Goal: Find specific page/section: Find specific page/section

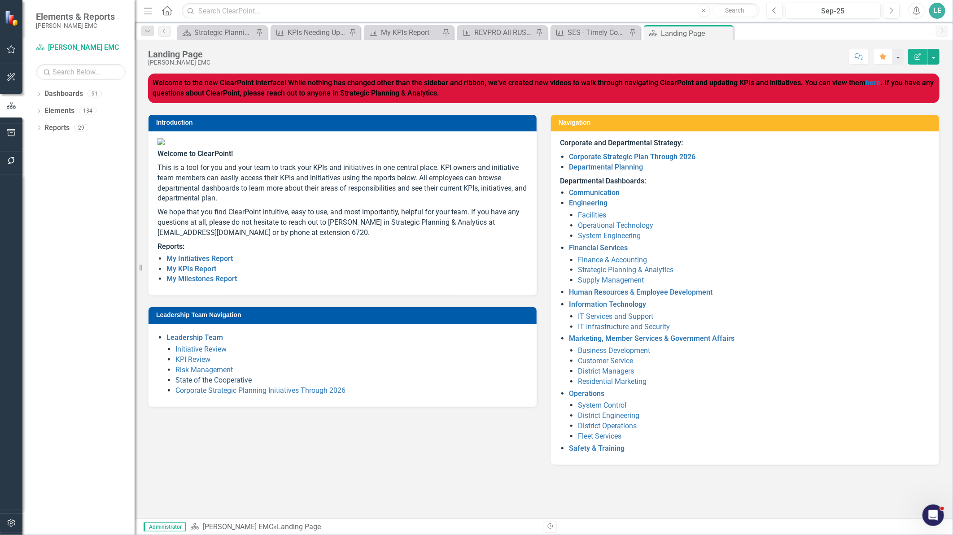
click at [220, 385] on link "State of the Cooperative" at bounding box center [213, 380] width 76 height 9
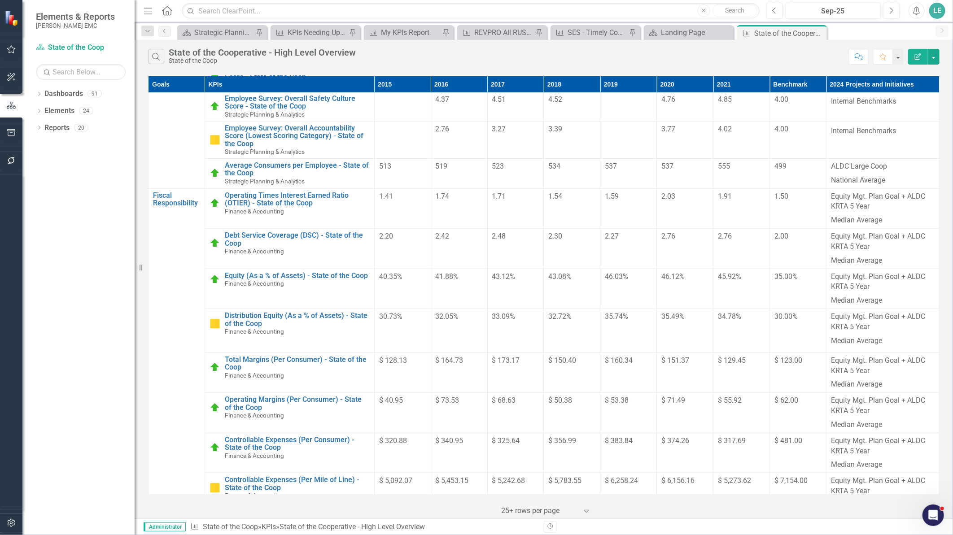
scroll to position [276, 0]
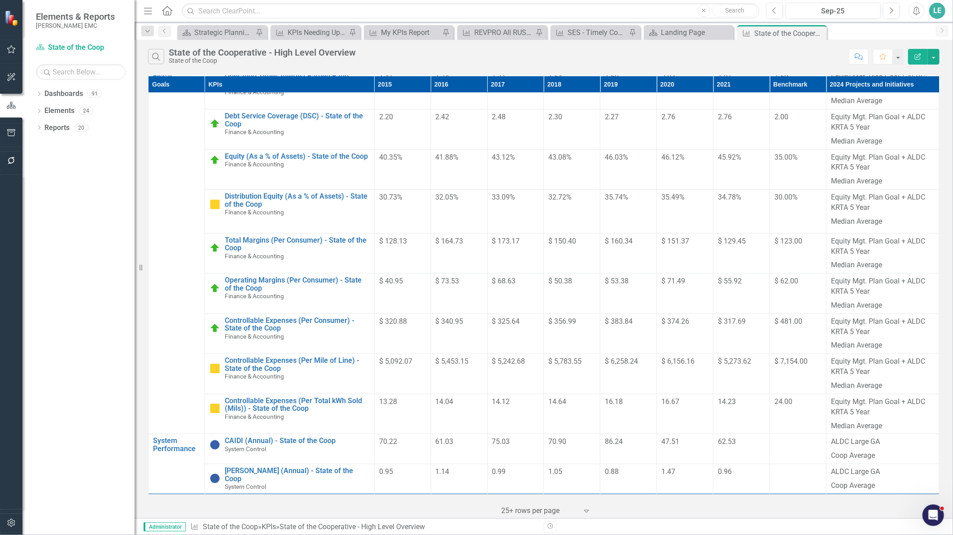
click at [797, 442] on td at bounding box center [798, 449] width 57 height 30
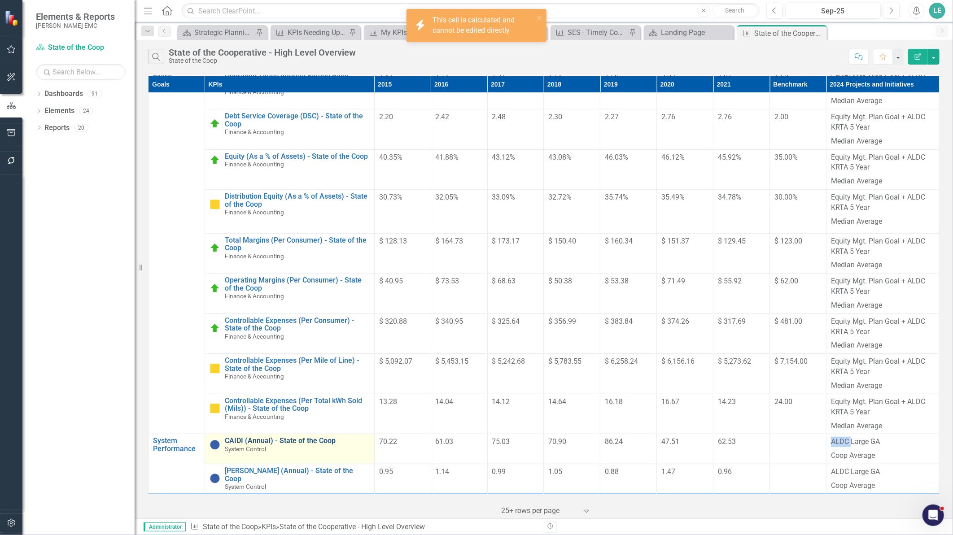
click at [249, 437] on link "CAIDI (Annual) - State of the Coop" at bounding box center [297, 441] width 145 height 8
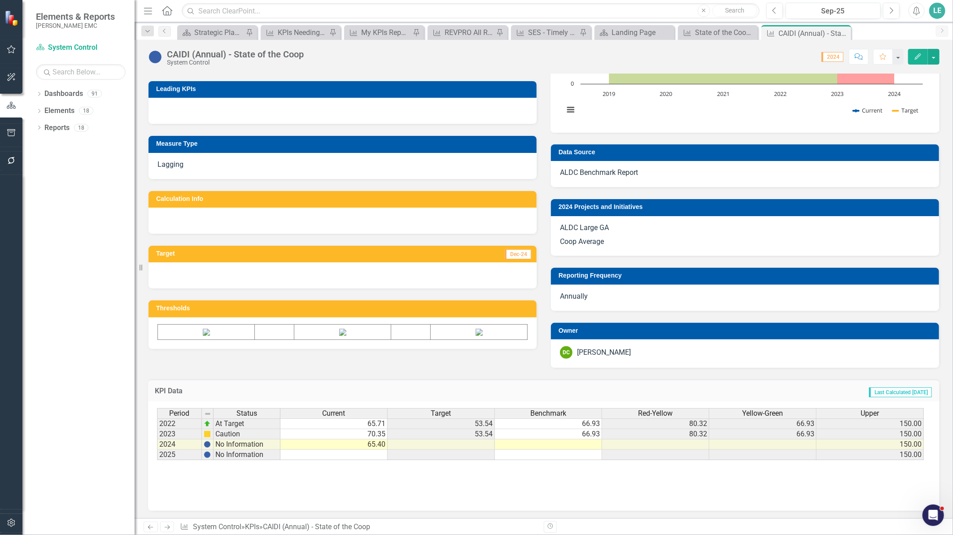
scroll to position [206, 0]
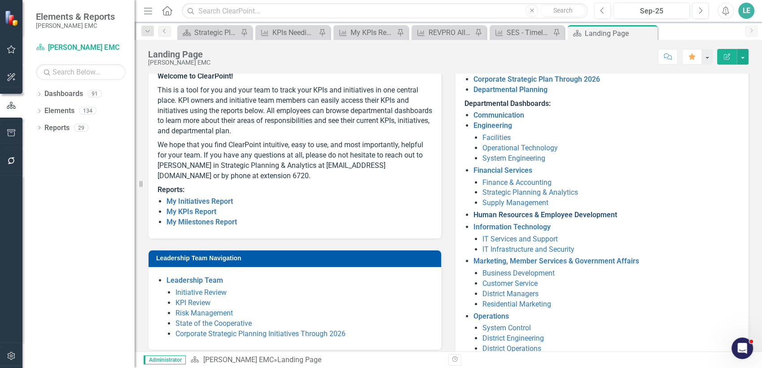
scroll to position [100, 0]
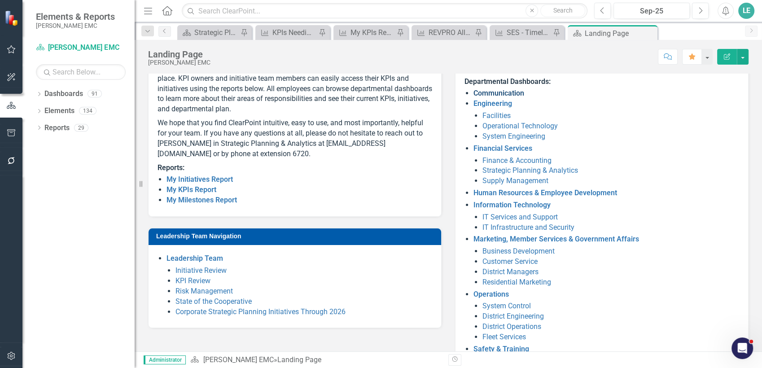
click at [493, 96] on link "Communication" at bounding box center [498, 93] width 51 height 9
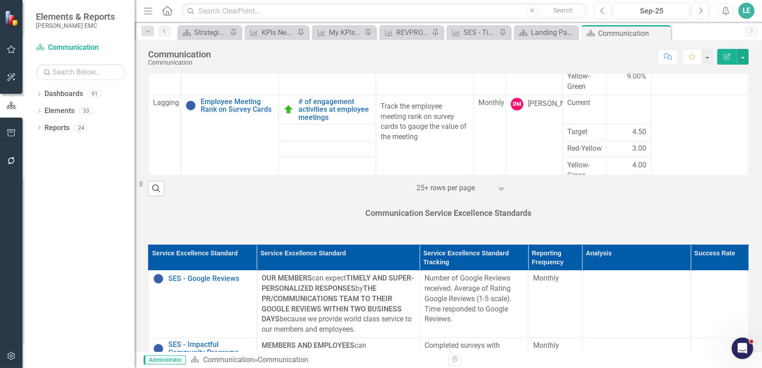
scroll to position [617, 0]
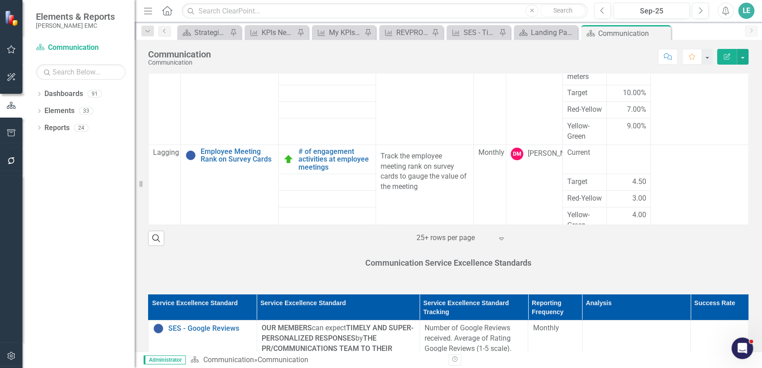
click at [166, 9] on icon "Home" at bounding box center [167, 10] width 12 height 9
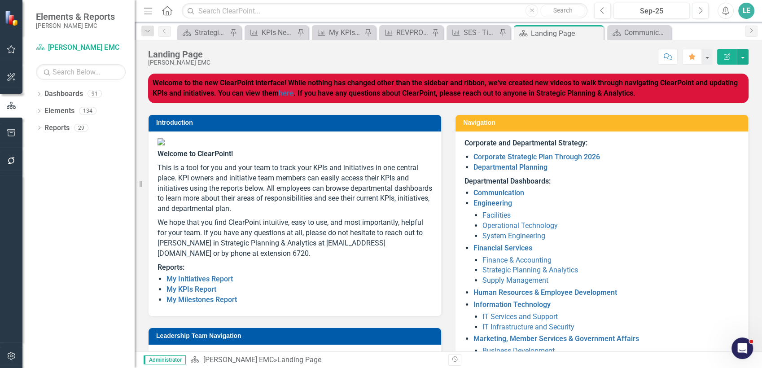
scroll to position [140, 0]
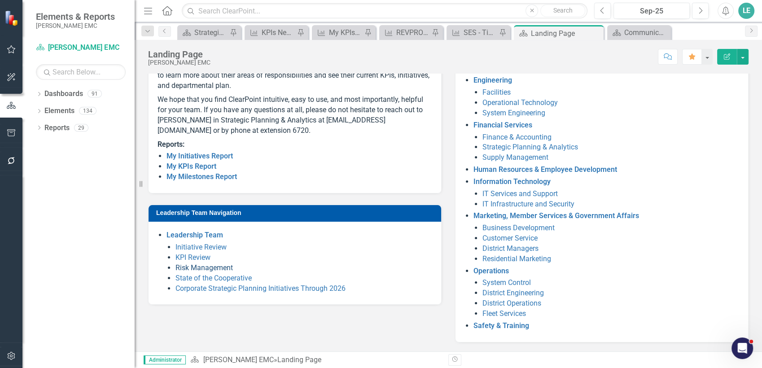
click at [205, 272] on link "Risk Management" at bounding box center [203, 267] width 57 height 9
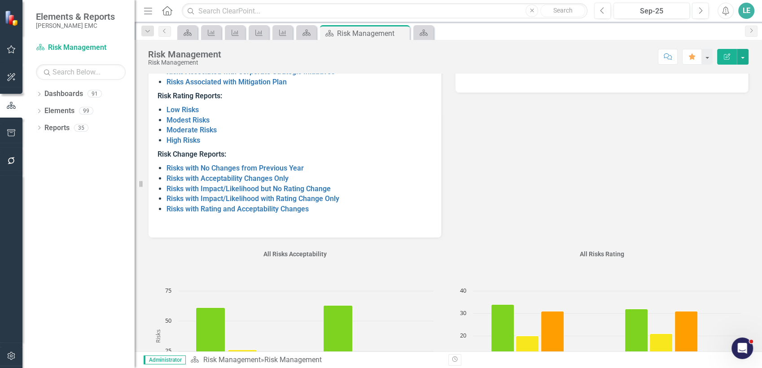
scroll to position [149, 0]
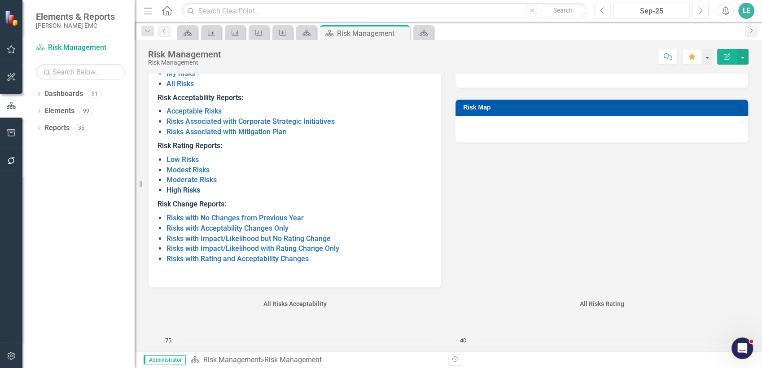
click at [179, 190] on link "High Risks" at bounding box center [183, 190] width 34 height 9
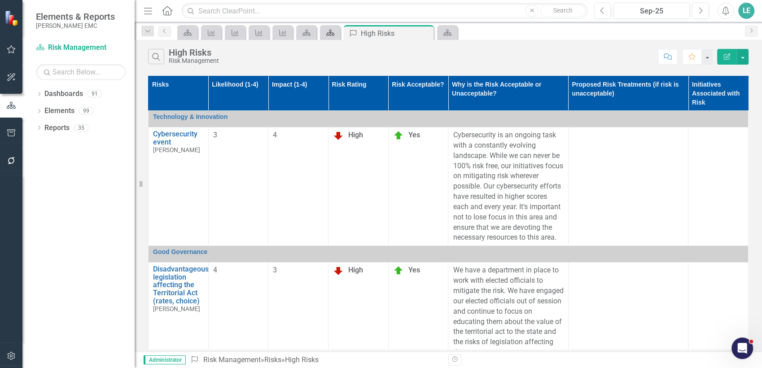
click at [329, 38] on div "Dashboard" at bounding box center [328, 32] width 13 height 11
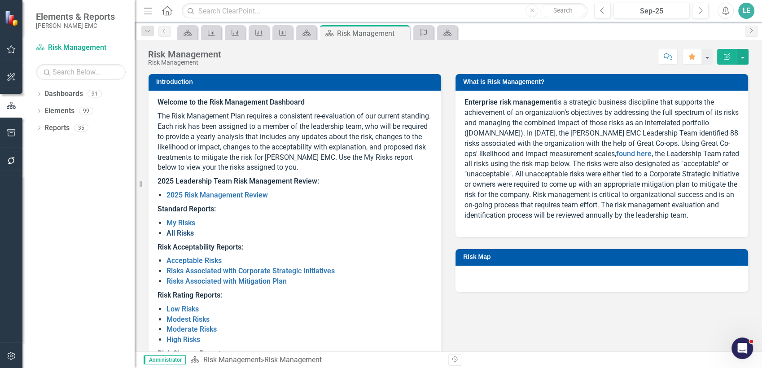
click at [183, 231] on link "All Risks" at bounding box center [179, 233] width 27 height 9
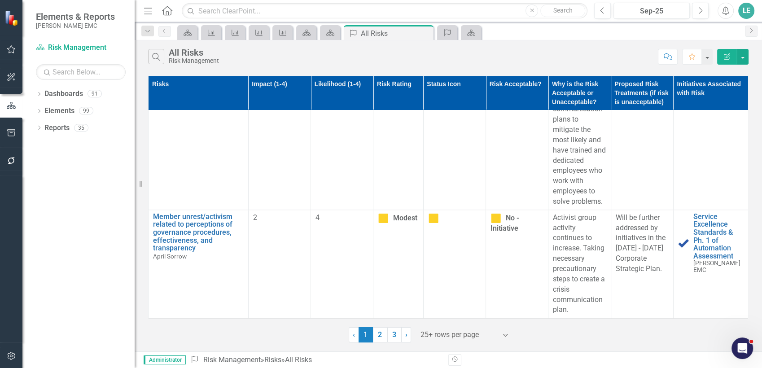
scroll to position [898, 0]
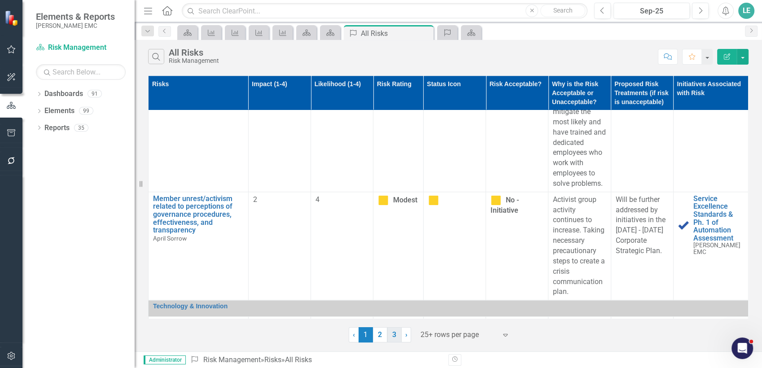
click at [390, 335] on link "3" at bounding box center [394, 334] width 14 height 15
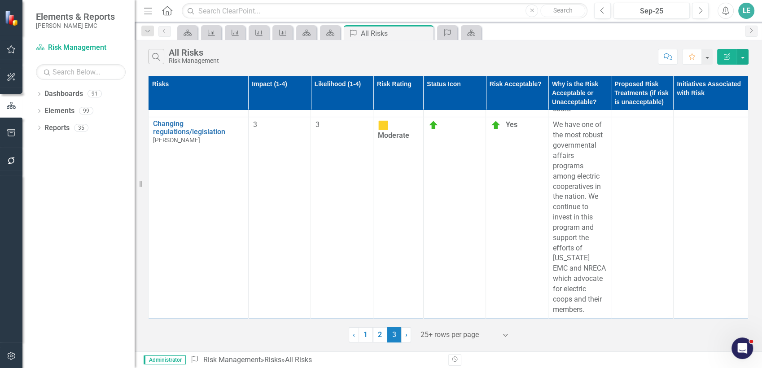
scroll to position [4123, 0]
click at [376, 337] on link "2" at bounding box center [380, 334] width 14 height 15
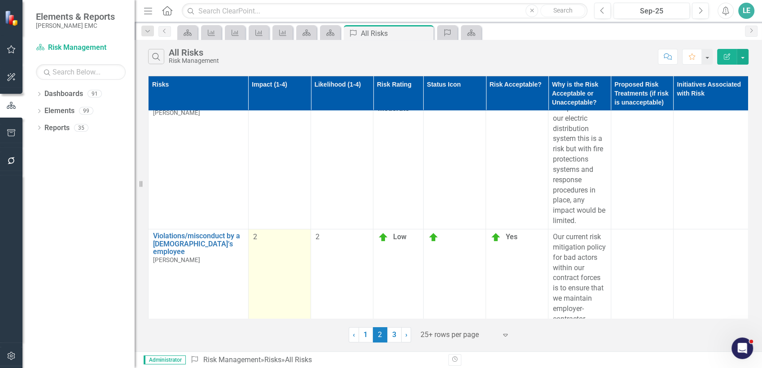
scroll to position [0, 0]
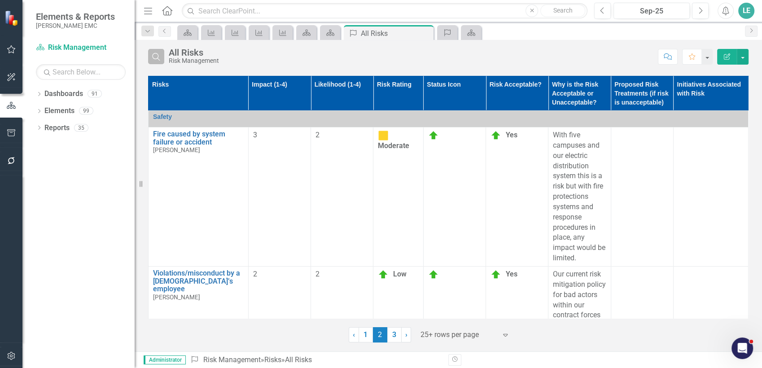
click at [159, 58] on icon "Search" at bounding box center [156, 57] width 10 height 8
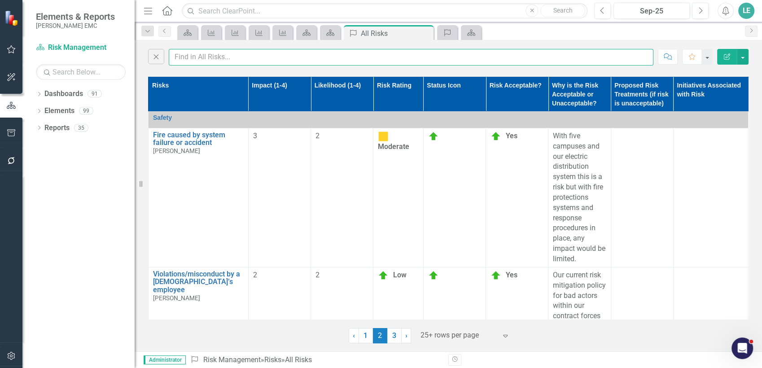
click at [347, 55] on input "text" at bounding box center [411, 57] width 485 height 17
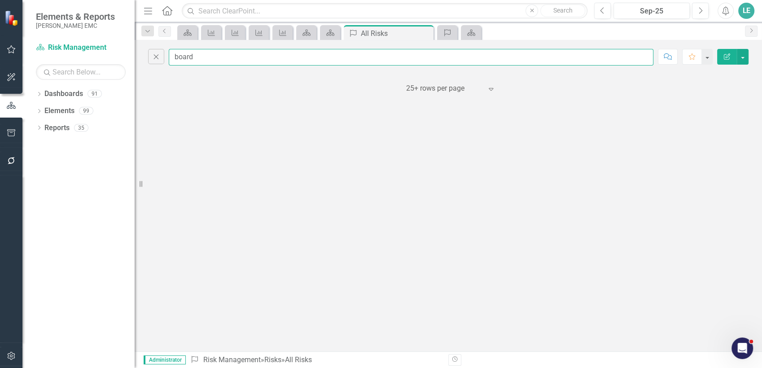
click at [219, 59] on input "board" at bounding box center [411, 57] width 485 height 17
drag, startPoint x: 261, startPoint y: 54, endPoint x: 135, endPoint y: 54, distance: 125.7
click at [135, 54] on div "Elements & Reports Jackson EMC Dashboard Risk Management Search Dropdown Dashbo…" at bounding box center [381, 184] width 762 height 368
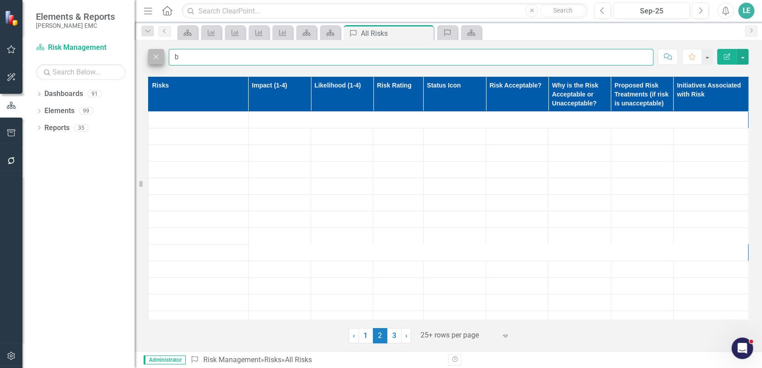
type input "b"
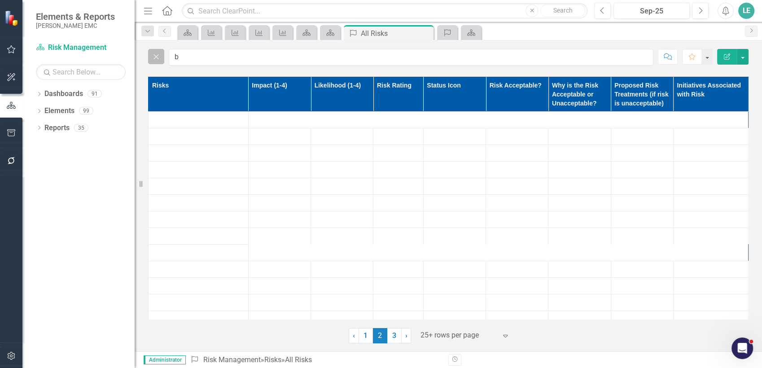
click at [152, 56] on icon "Close" at bounding box center [156, 57] width 10 height 8
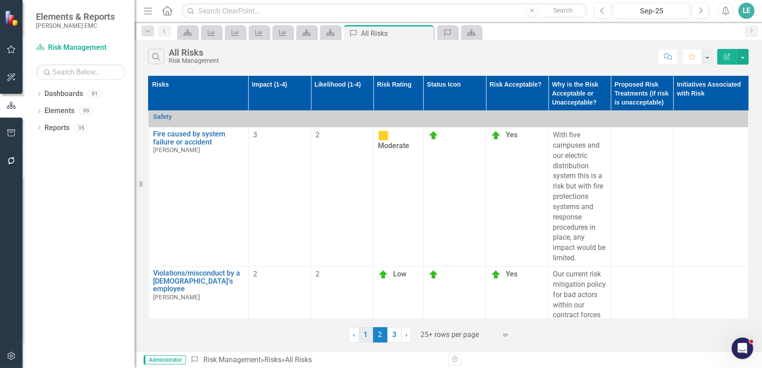
click at [368, 333] on link "1" at bounding box center [366, 334] width 14 height 15
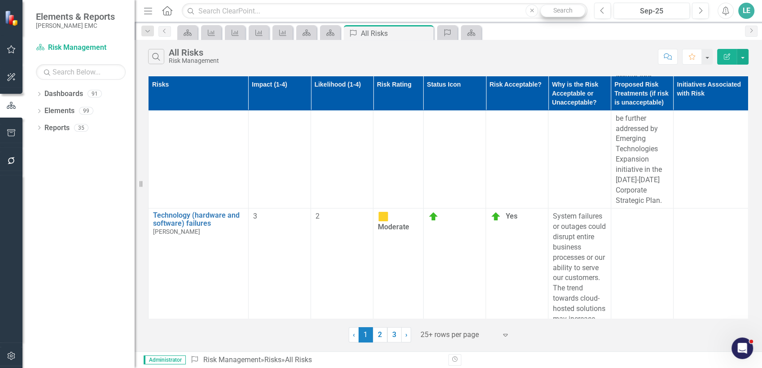
scroll to position [2144, 0]
